Goal: Book appointment/travel/reservation

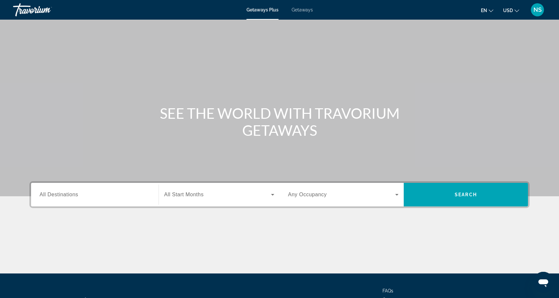
click at [141, 197] on input "Destination All Destinations" at bounding box center [95, 195] width 111 height 8
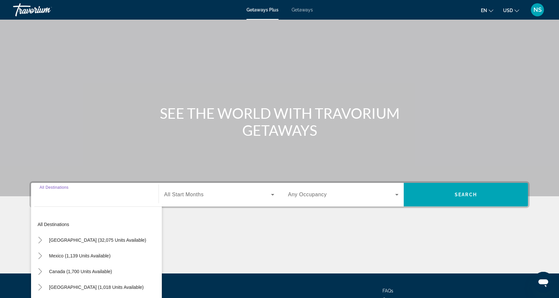
scroll to position [56, 0]
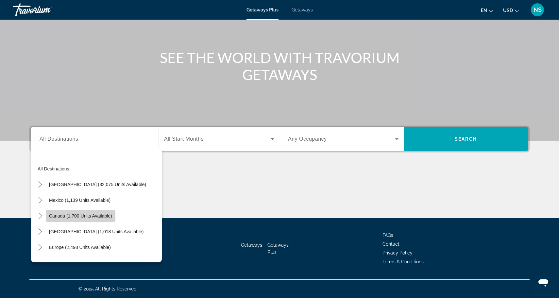
click at [92, 213] on span "Search widget" at bounding box center [81, 216] width 70 height 16
type input "**********"
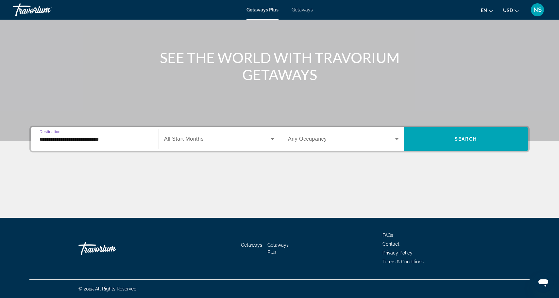
click at [238, 137] on span "Search widget" at bounding box center [217, 139] width 107 height 8
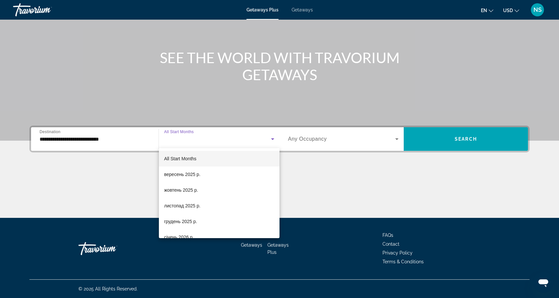
click at [304, 140] on div at bounding box center [279, 149] width 559 height 298
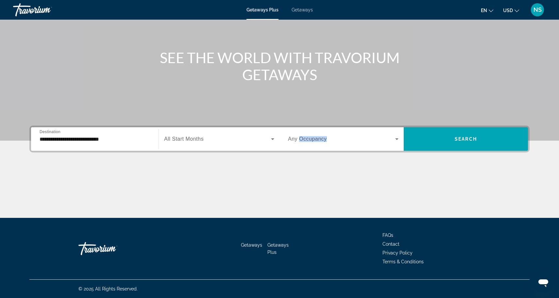
click at [304, 140] on span "Any Occupancy" at bounding box center [307, 139] width 39 height 6
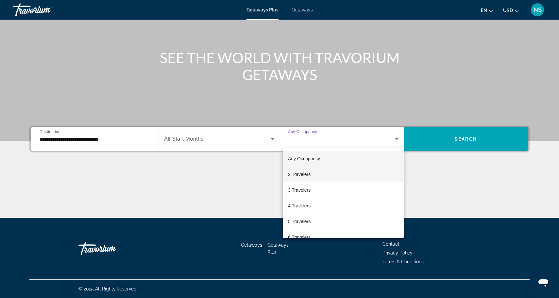
click at [316, 173] on mat-option "2 Travelers" at bounding box center [343, 174] width 121 height 16
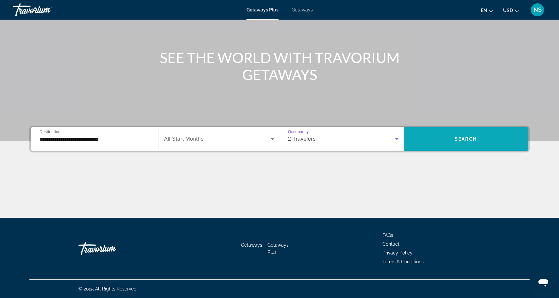
click at [439, 140] on span "Search widget" at bounding box center [466, 139] width 124 height 16
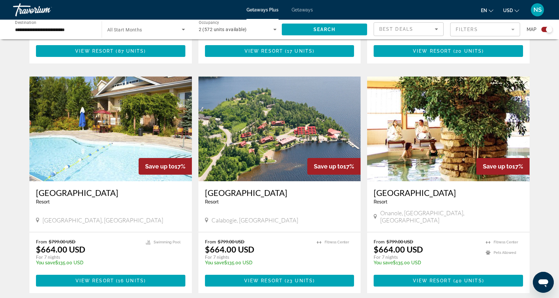
scroll to position [885, 0]
click at [308, 16] on div "Getaways Plus Getaways en English Español Français Italiano Português русский U…" at bounding box center [279, 9] width 559 height 17
click at [306, 10] on span "Getaways" at bounding box center [302, 9] width 21 height 5
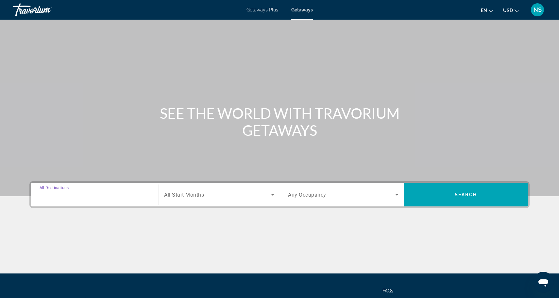
click at [101, 197] on input "Destination All Destinations" at bounding box center [95, 195] width 111 height 8
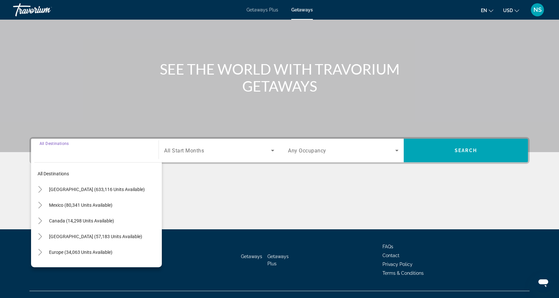
scroll to position [56, 0]
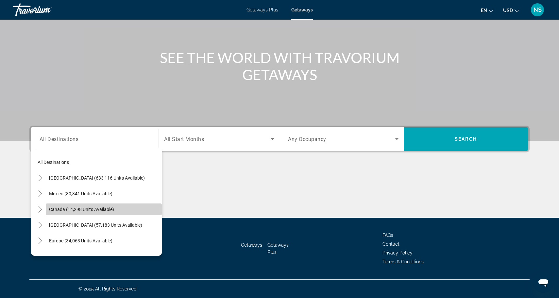
click at [100, 210] on span "Canada (14,298 units available)" at bounding box center [81, 209] width 65 height 5
type input "**********"
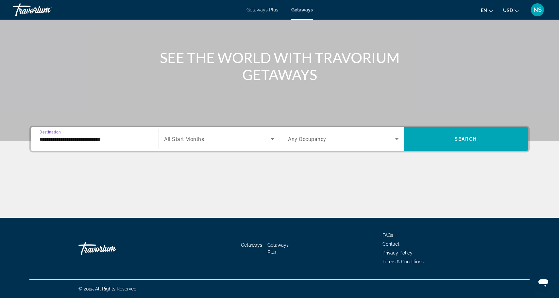
click at [289, 143] on div "Search widget" at bounding box center [343, 139] width 111 height 18
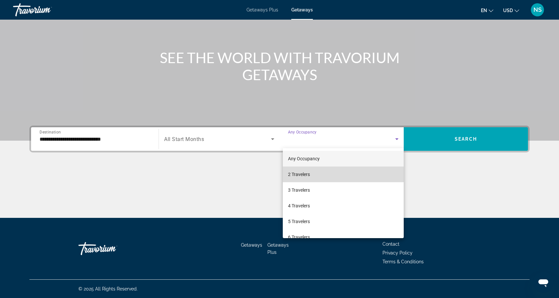
click at [351, 181] on mat-option "2 Travelers" at bounding box center [343, 174] width 121 height 16
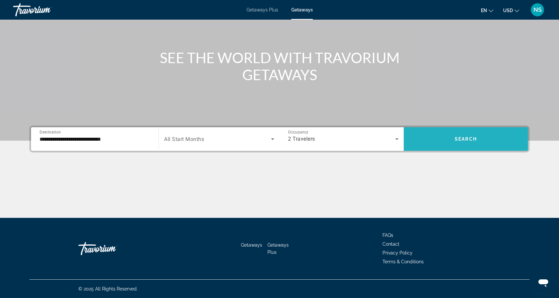
click at [455, 144] on span "Search widget" at bounding box center [466, 139] width 124 height 16
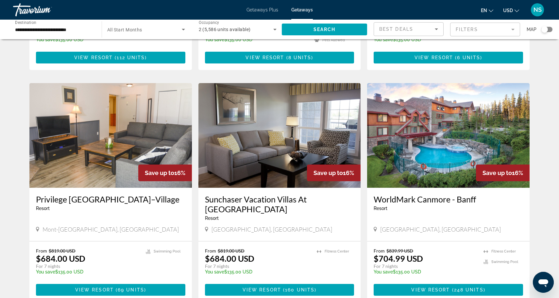
scroll to position [648, 0]
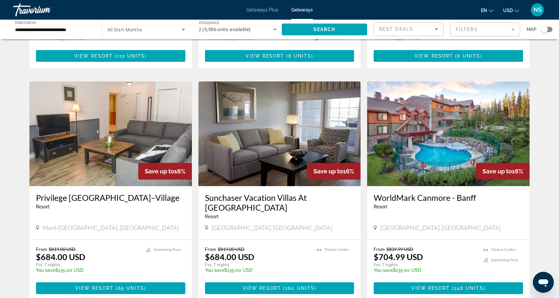
click at [502, 137] on img "Main content" at bounding box center [448, 133] width 163 height 105
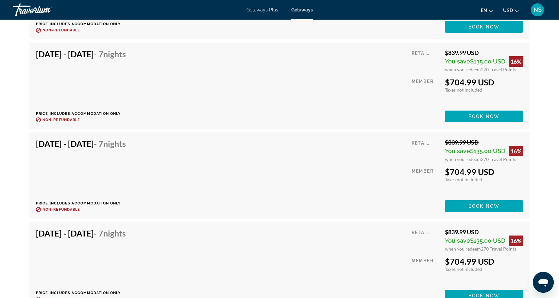
scroll to position [6865, 0]
